Goal: Task Accomplishment & Management: Use online tool/utility

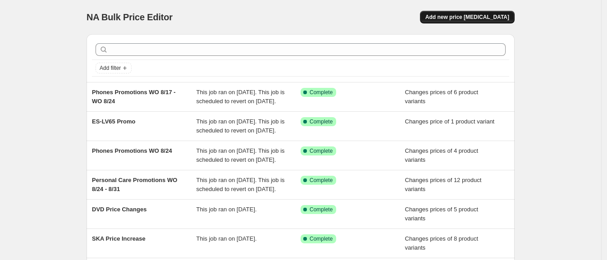
click at [480, 16] on span "Add new price change job" at bounding box center [468, 17] width 84 height 7
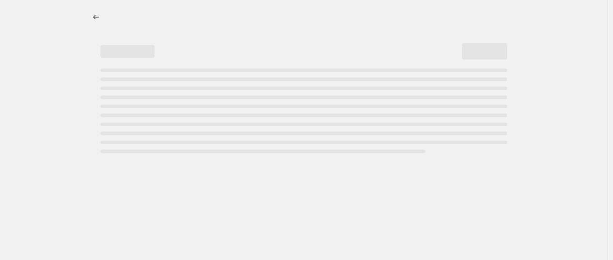
select select "percentage"
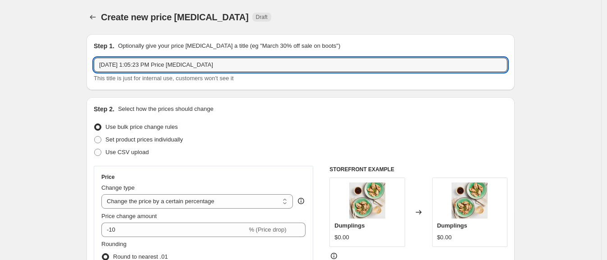
drag, startPoint x: 245, startPoint y: 65, endPoint x: -41, endPoint y: 61, distance: 286.3
click at [0, 61] on html "Home Settings Plans Skip to content Create new price change job. This page is r…" at bounding box center [303, 130] width 607 height 260
type input "ER-ULTIMATE Panasonic Savings Day Offer"
click at [150, 138] on span "Set product prices individually" at bounding box center [144, 139] width 78 height 7
click at [95, 137] on input "Set product prices individually" at bounding box center [94, 136] width 0 height 0
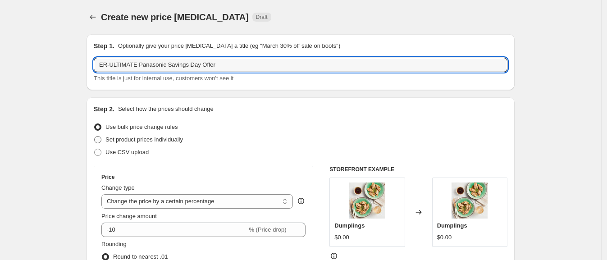
radio input "true"
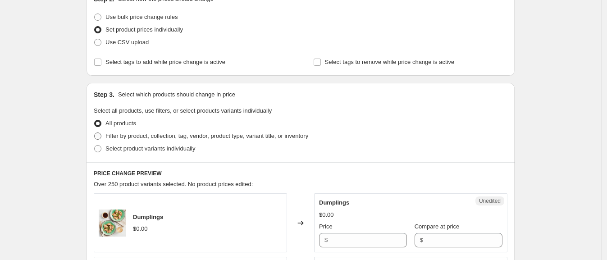
scroll to position [112, 0]
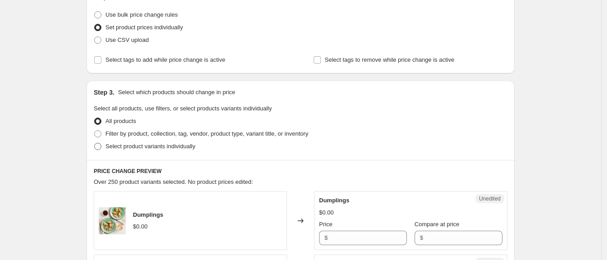
click at [166, 147] on span "Select product variants individually" at bounding box center [150, 146] width 90 height 7
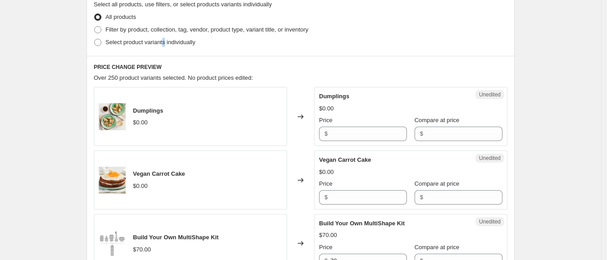
scroll to position [225, 0]
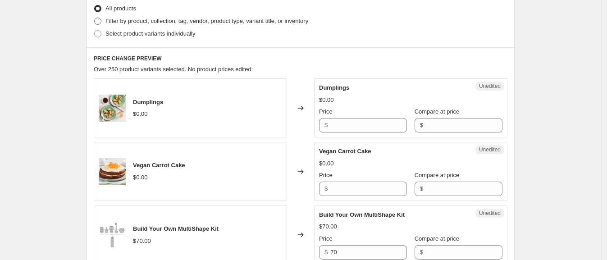
click at [143, 22] on span "Filter by product, collection, tag, vendor, product type, variant title, or inv…" at bounding box center [206, 21] width 203 height 7
click at [95, 18] on input "Filter by product, collection, tag, vendor, product type, variant title, or inv…" at bounding box center [94, 18] width 0 height 0
radio input "true"
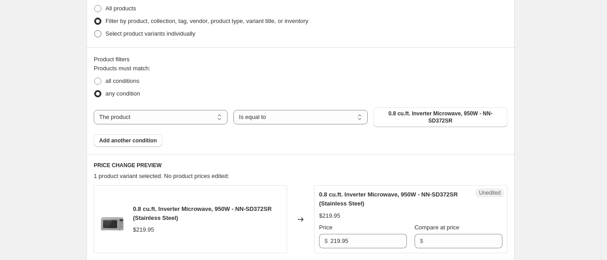
click at [123, 35] on span "Select product variants individually" at bounding box center [150, 33] width 90 height 7
click at [95, 31] on input "Select product variants individually" at bounding box center [94, 30] width 0 height 0
radio input "true"
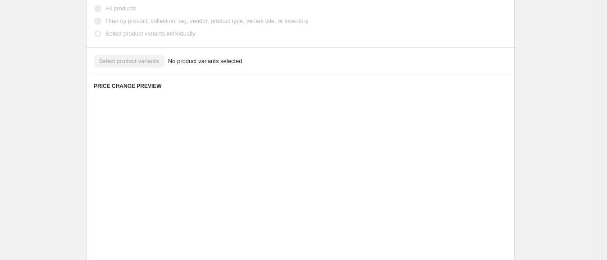
scroll to position [213, 0]
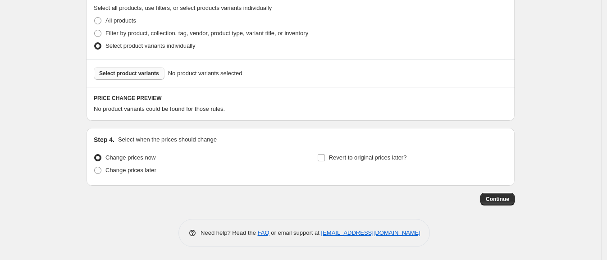
click at [142, 76] on span "Select product variants" at bounding box center [129, 73] width 60 height 7
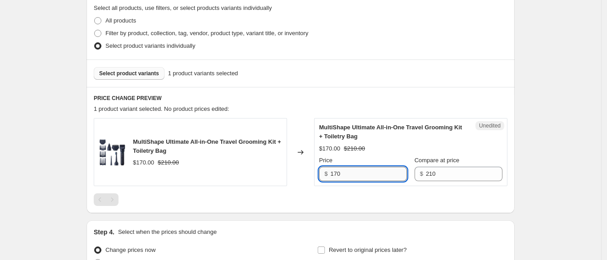
drag, startPoint x: 346, startPoint y: 174, endPoint x: 336, endPoint y: 174, distance: 9.5
click at [336, 174] on input "170" at bounding box center [368, 174] width 77 height 14
type input "143"
click at [411, 200] on div at bounding box center [301, 199] width 414 height 13
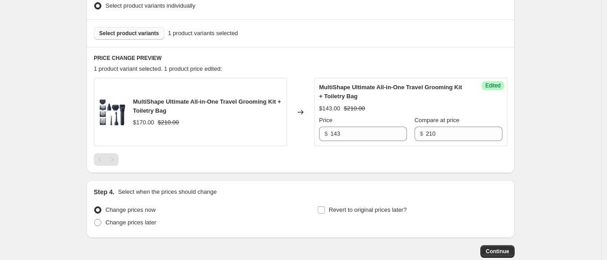
scroll to position [269, 0]
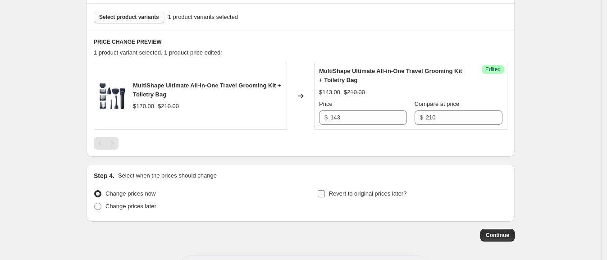
click at [381, 196] on span "Revert to original prices later?" at bounding box center [368, 193] width 78 height 7
click at [325, 196] on input "Revert to original prices later?" at bounding box center [321, 193] width 7 height 7
checkbox input "true"
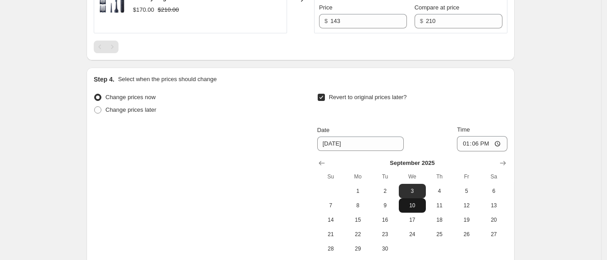
scroll to position [382, 0]
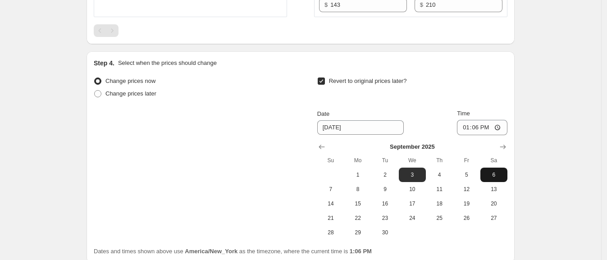
click at [507, 175] on button "6" at bounding box center [494, 175] width 27 height 14
type input "9/6/2025"
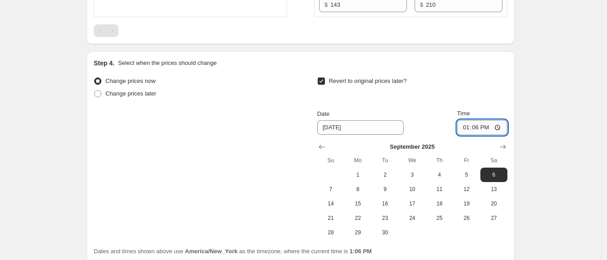
click at [469, 126] on input "13:06" at bounding box center [482, 127] width 50 height 15
type input "23:59"
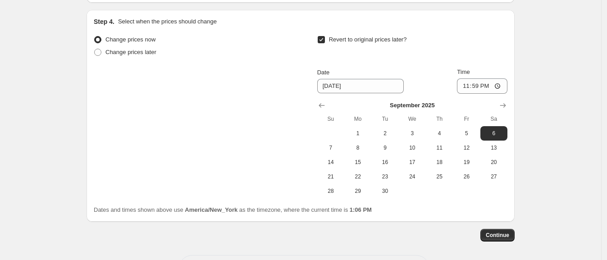
scroll to position [438, 0]
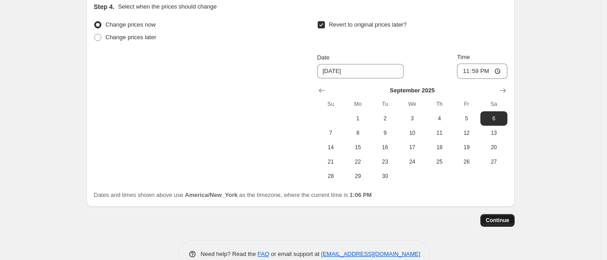
click at [507, 219] on span "Continue" at bounding box center [497, 220] width 23 height 7
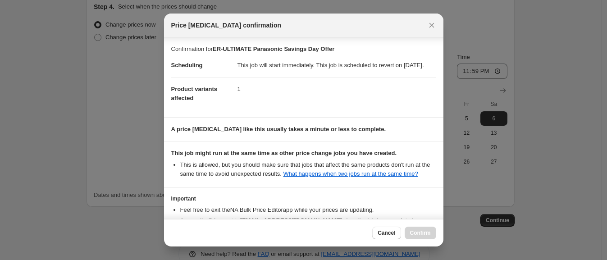
scroll to position [71, 0]
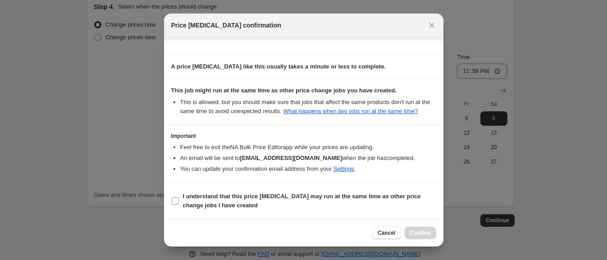
click at [210, 205] on b "I understand that this price change job may run at the same time as other price…" at bounding box center [302, 201] width 238 height 16
click at [179, 205] on input "I understand that this price change job may run at the same time as other price…" at bounding box center [175, 200] width 7 height 7
checkbox input "true"
click at [421, 232] on span "Confirm" at bounding box center [420, 232] width 21 height 7
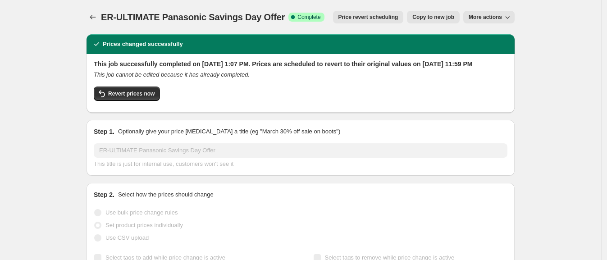
click at [489, 19] on span "More actions" at bounding box center [485, 17] width 33 height 7
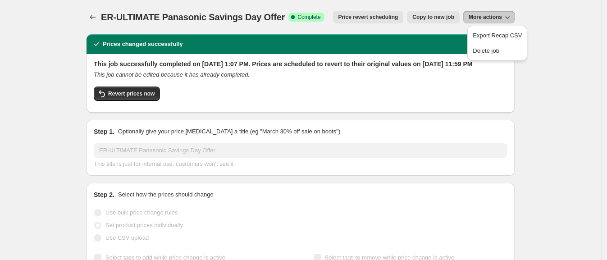
click at [145, 30] on div "ER-ULTIMATE Panasonic Savings Day Offer. This page is ready ER-ULTIMATE Panason…" at bounding box center [301, 17] width 428 height 34
